Goal: Task Accomplishment & Management: Complete application form

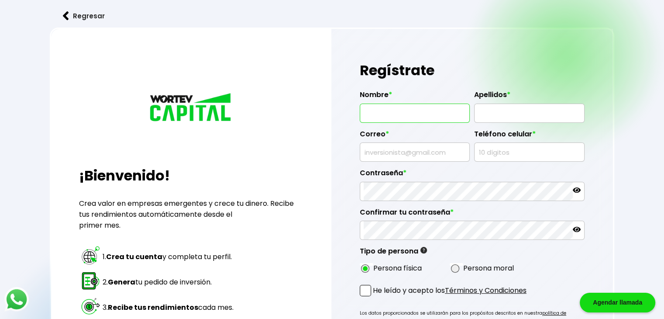
click at [411, 110] on input "text" at bounding box center [415, 113] width 102 height 18
type input "[PERSON_NAME]"
click at [493, 112] on input "text" at bounding box center [529, 113] width 102 height 18
type input "[PERSON_NAME]"
click at [423, 148] on input "text" at bounding box center [415, 152] width 102 height 18
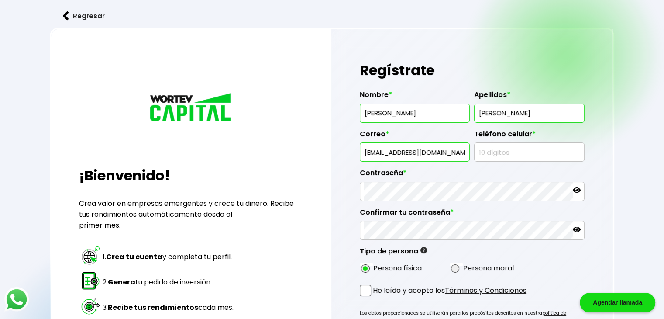
type input "[EMAIL_ADDRESS][DOMAIN_NAME]"
click at [481, 151] on input "text" at bounding box center [529, 152] width 102 height 18
type input "5610791442"
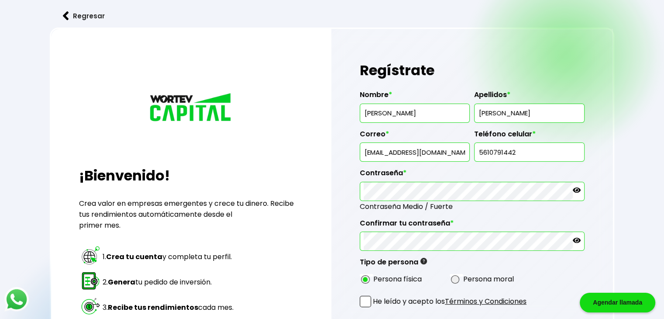
click at [578, 237] on icon at bounding box center [577, 240] width 8 height 8
click at [576, 185] on div at bounding box center [472, 191] width 225 height 19
click at [576, 187] on icon at bounding box center [577, 189] width 8 height 5
click at [367, 299] on span at bounding box center [365, 301] width 11 height 11
click at [375, 308] on input "He leído y acepto los Términos y Condiciones" at bounding box center [375, 308] width 0 height 0
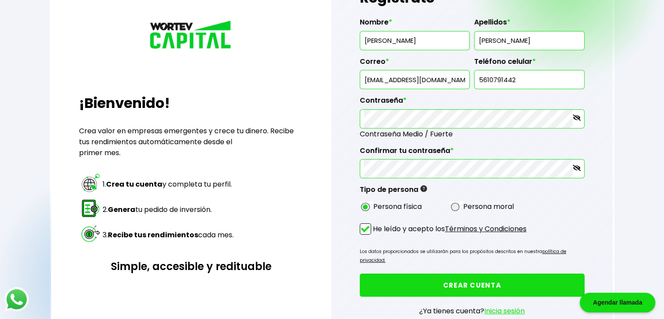
scroll to position [76, 0]
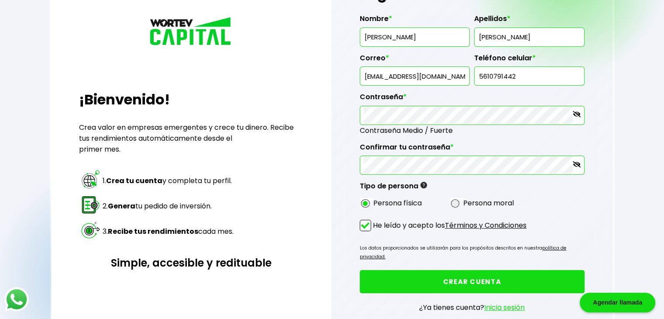
click at [463, 270] on button "CREAR CUENTA" at bounding box center [472, 281] width 225 height 23
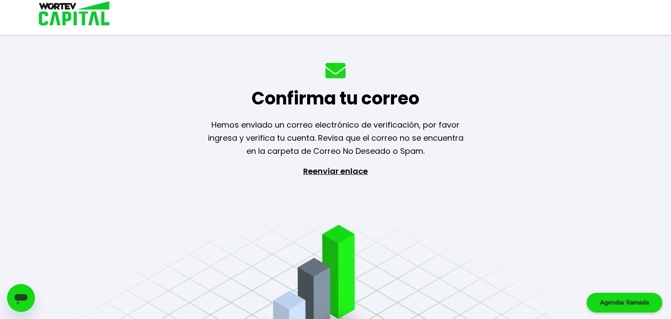
click at [463, 268] on div "Confirma tu correo Hemos enviado un correo electrónico de verificación, por fav…" at bounding box center [335, 159] width 671 height 319
